Goal: Task Accomplishment & Management: Complete application form

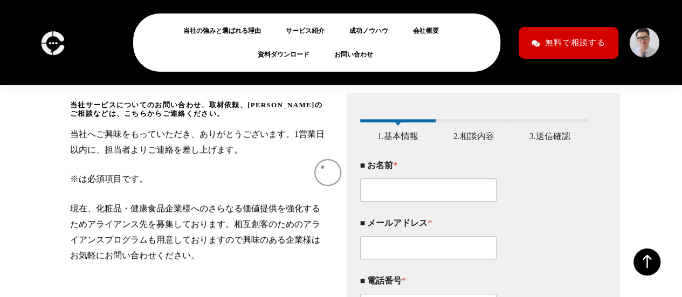
scroll to position [163, 0]
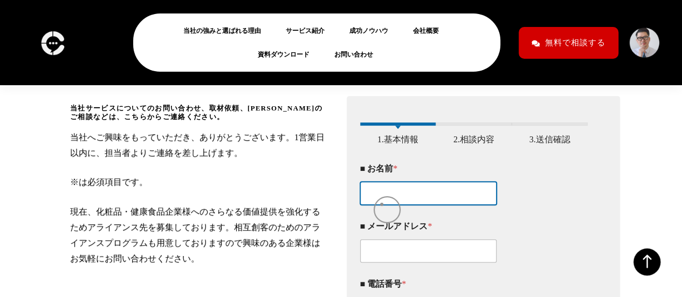
click at [382, 204] on input "■ お名前 *" at bounding box center [428, 193] width 137 height 23
paste input "[PERSON_NAME]"
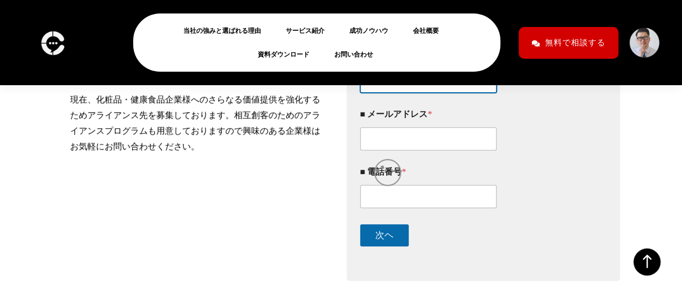
scroll to position [276, 0]
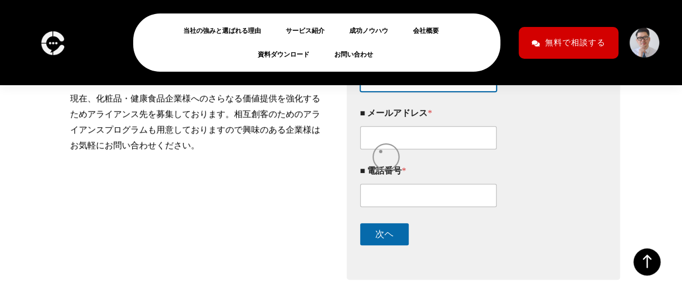
type input "[PERSON_NAME]"
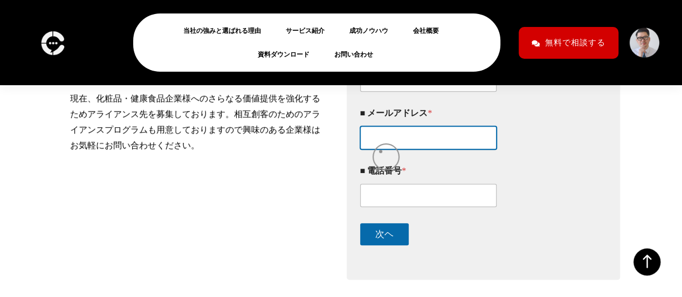
click at [381, 149] on input "■ メールアドレス *" at bounding box center [428, 137] width 137 height 23
paste input "[EMAIL_ADDRESS][PERSON_NAME][DOMAIN_NAME]"
type input "[EMAIL_ADDRESS][PERSON_NAME][DOMAIN_NAME]"
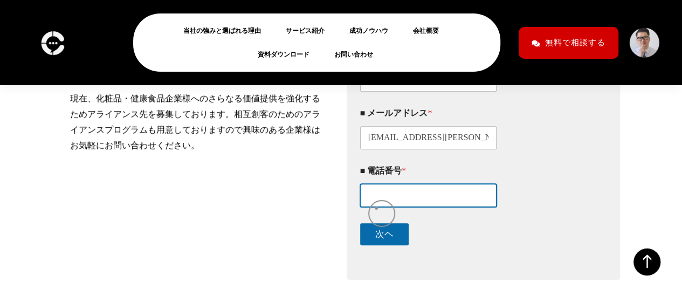
click at [376, 207] on input "■ 電話番号 *" at bounding box center [428, 195] width 137 height 23
paste input "08033350919"
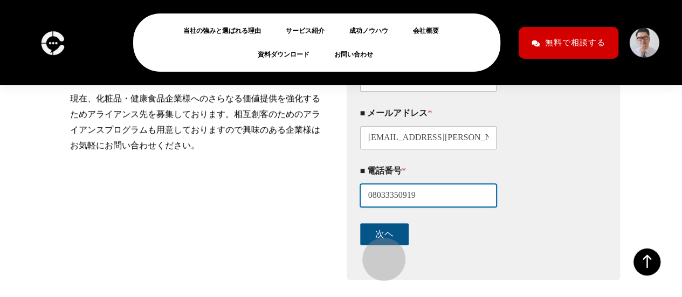
type input "08033350919"
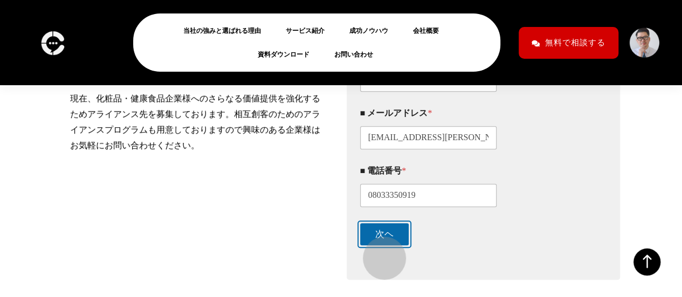
click at [379, 245] on button "次ヘ" at bounding box center [384, 234] width 49 height 22
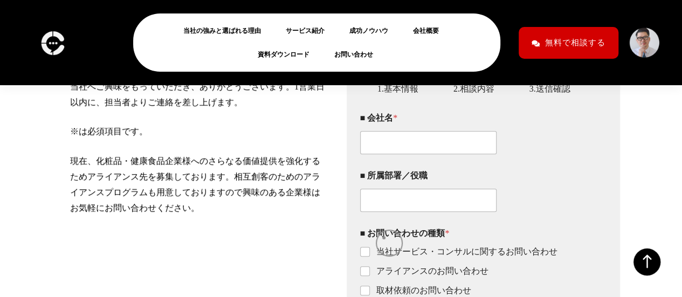
scroll to position [219, 0]
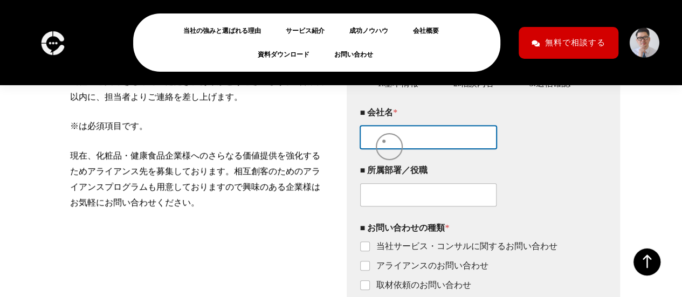
click at [384, 141] on input "■ 会社名 *" at bounding box center [428, 137] width 137 height 23
paste input "フードブリッジ株式会社"
type input "フードブリッジ株式会社"
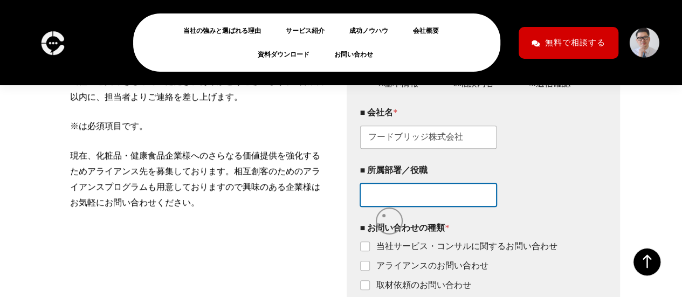
click at [384, 215] on div "■ 所属部署／役職" at bounding box center [474, 186] width 228 height 58
paste input "コンサルタント"
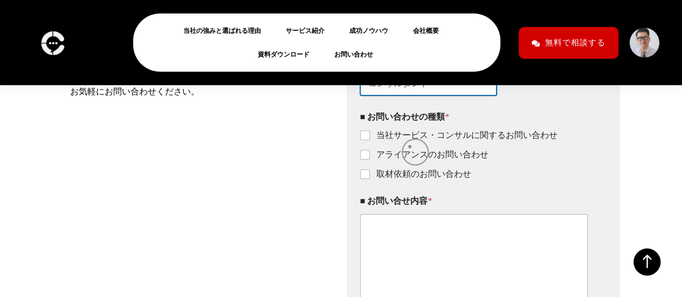
scroll to position [332, 0]
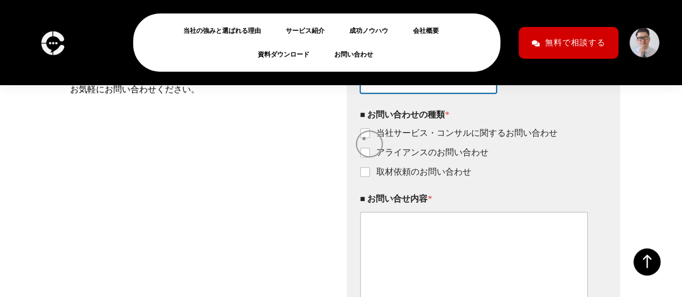
type input "コンサルタント"
click at [364, 138] on input "当社サービス・コンサルに関するお問い合わせ" at bounding box center [365, 133] width 9 height 9
checkbox input "true"
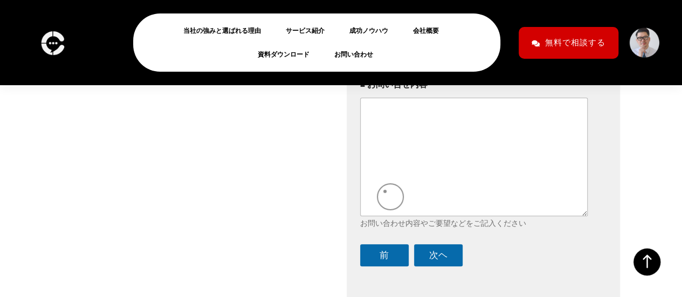
scroll to position [447, 0]
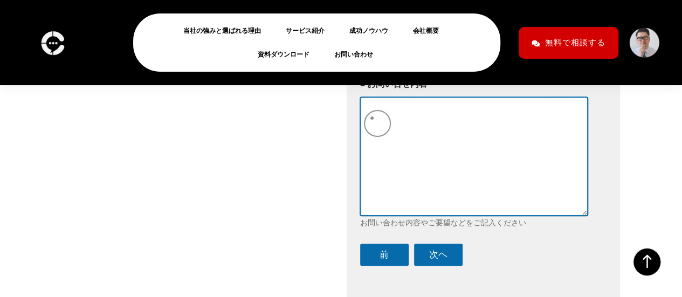
click at [372, 118] on textarea "■ お問い合せ内容 *" at bounding box center [474, 156] width 228 height 118
paste textarea ""loremipsumdolo。 s、ametconsectetu(adi)elits。 doe、temporincididuntutlaboree、 dol…"
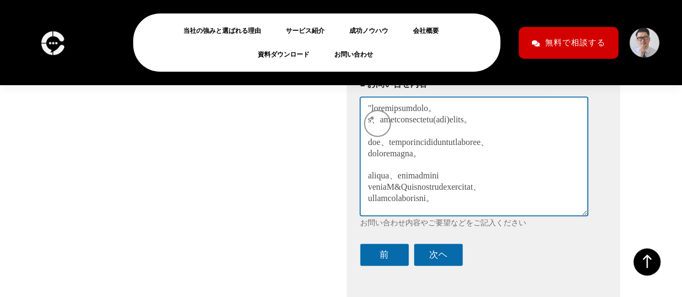
scroll to position [0, 0]
click at [372, 117] on textarea "■ お問い合せ内容 *" at bounding box center [474, 156] width 228 height 118
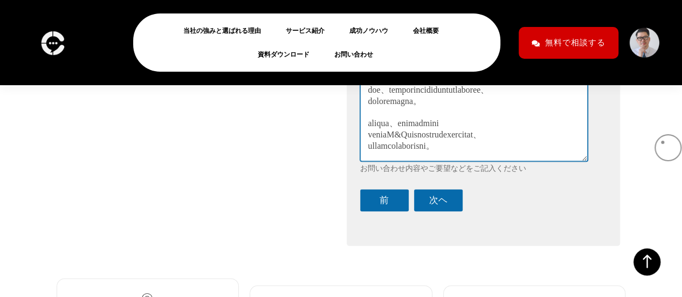
scroll to position [518, 0]
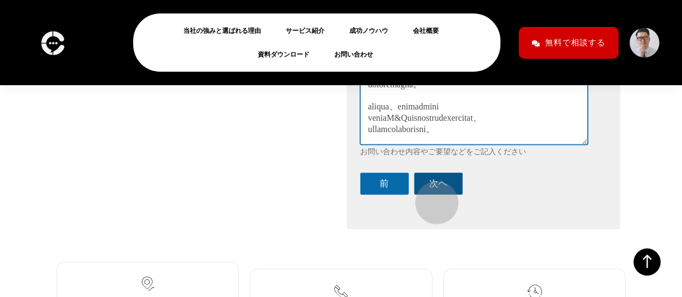
type textarea "loremipsumdolo。 s、ametconsectetu(adi)elits。 doe、temporincididuntutlaboree、 dolo…"
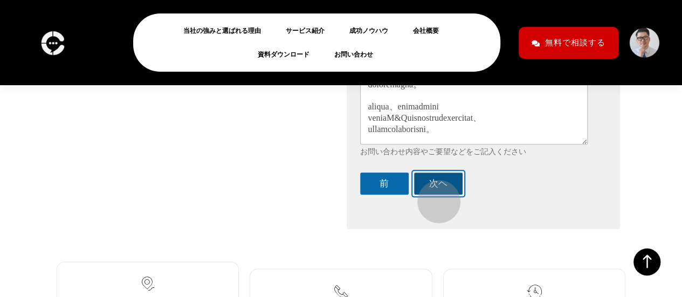
click at [433, 195] on button "次ヘ" at bounding box center [438, 183] width 49 height 22
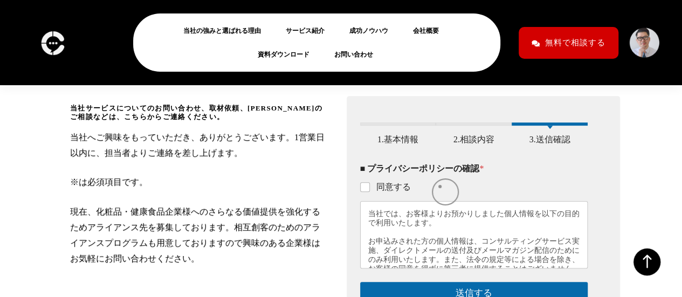
scroll to position [164, 0]
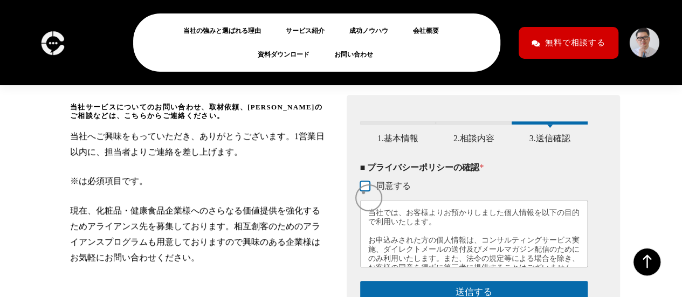
click at [363, 191] on input "同意する" at bounding box center [365, 186] width 9 height 9
checkbox input "true"
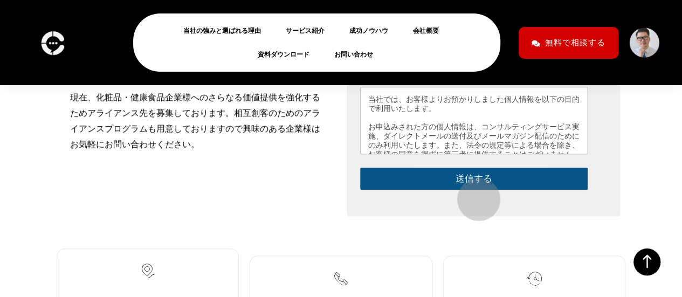
scroll to position [278, 0]
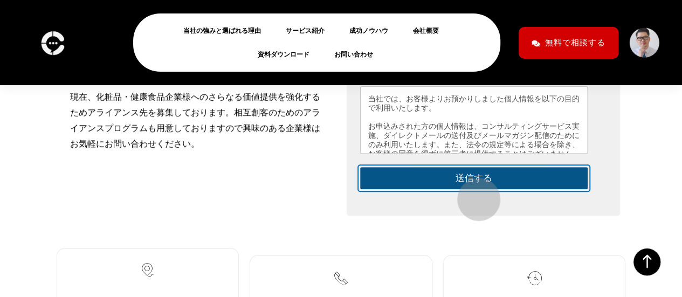
click at [473, 189] on button "送信する" at bounding box center [474, 178] width 228 height 22
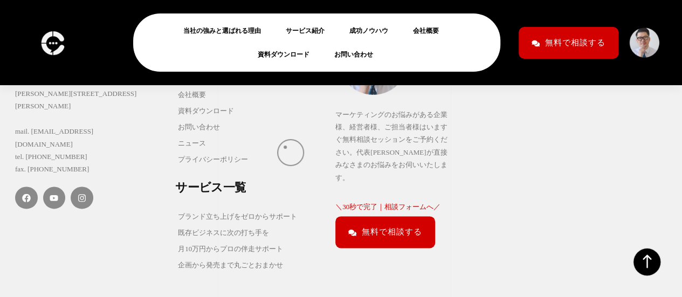
scroll to position [669, 0]
